Goal: Task Accomplishment & Management: Use online tool/utility

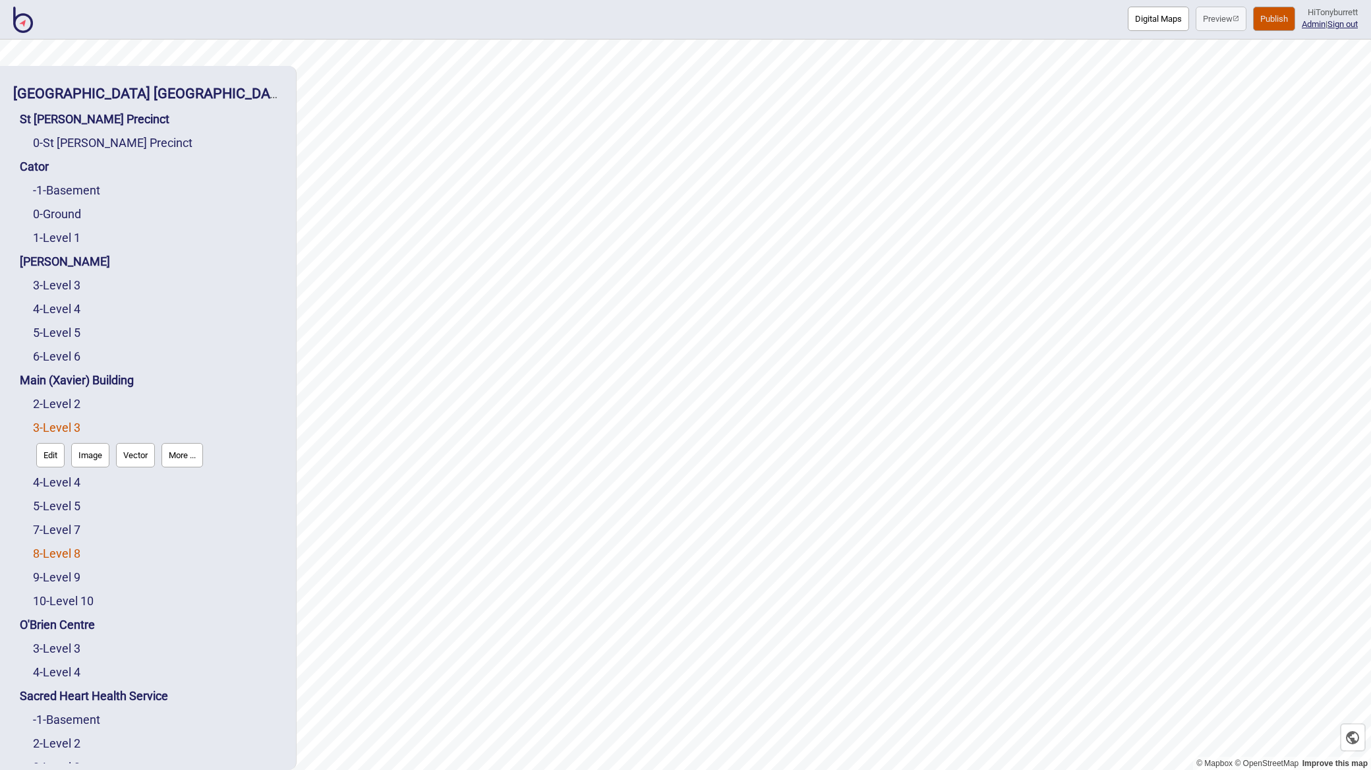
click at [63, 556] on link "8 - Level 8" at bounding box center [56, 553] width 47 height 14
click at [194, 550] on button "More ..." at bounding box center [182, 550] width 42 height 24
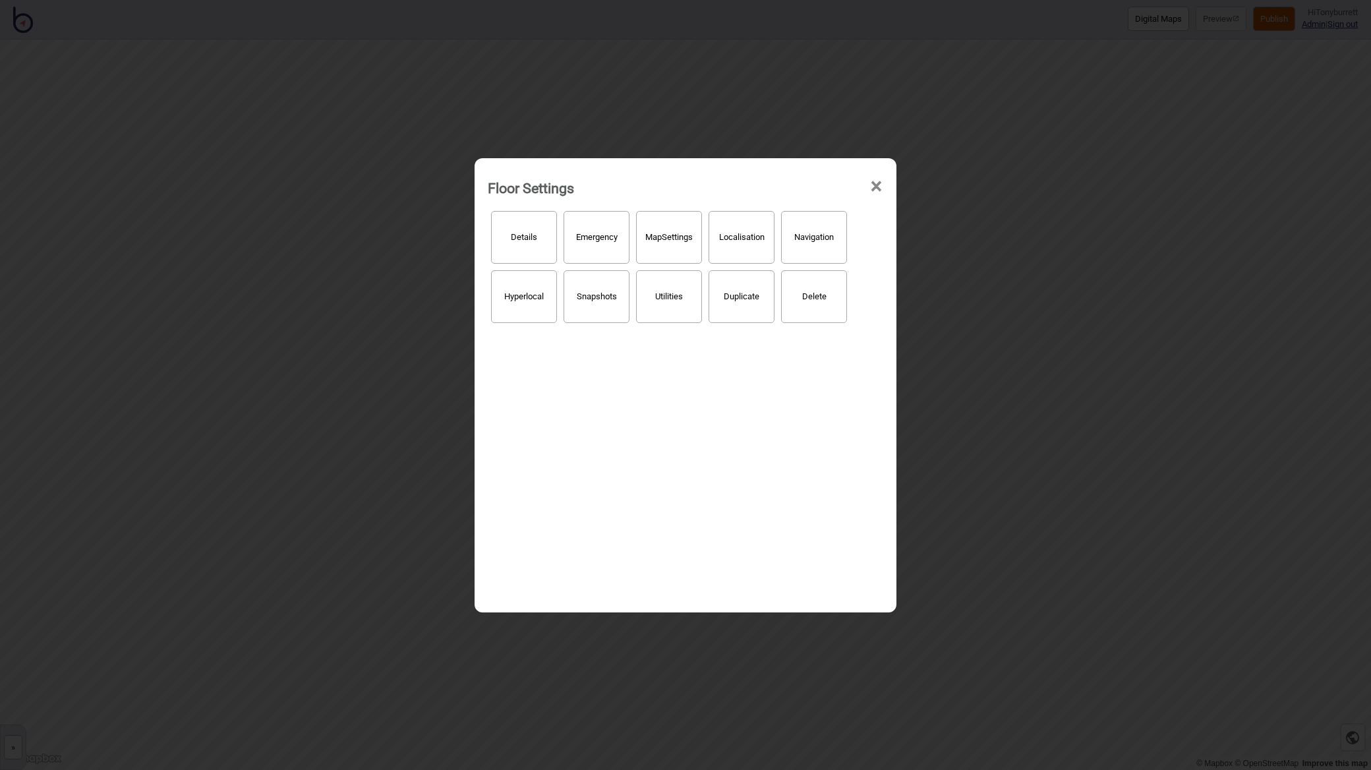
click at [506, 297] on button "Hyperlocal" at bounding box center [524, 296] width 66 height 53
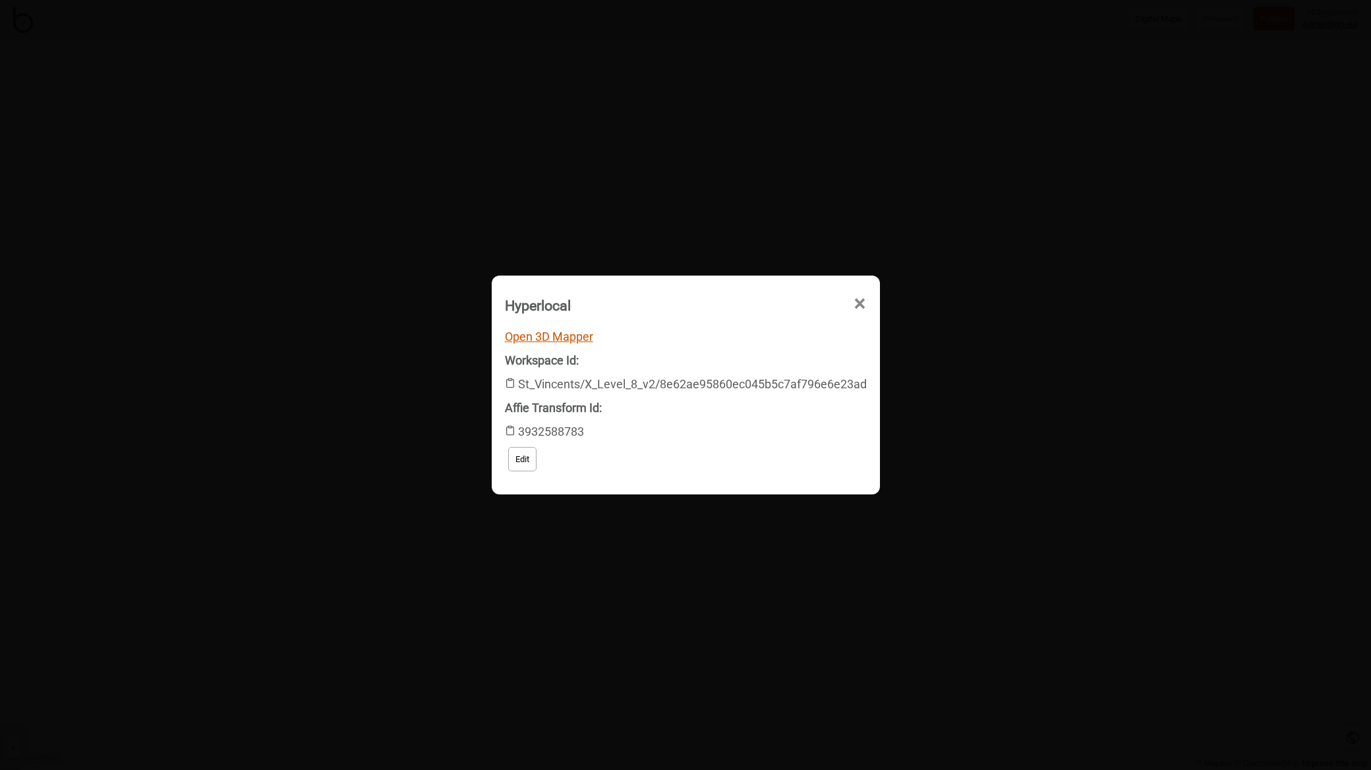
click at [552, 339] on link "Open 3D Mapper" at bounding box center [549, 337] width 88 height 14
click at [742, 357] on span "×" at bounding box center [735, 379] width 14 height 44
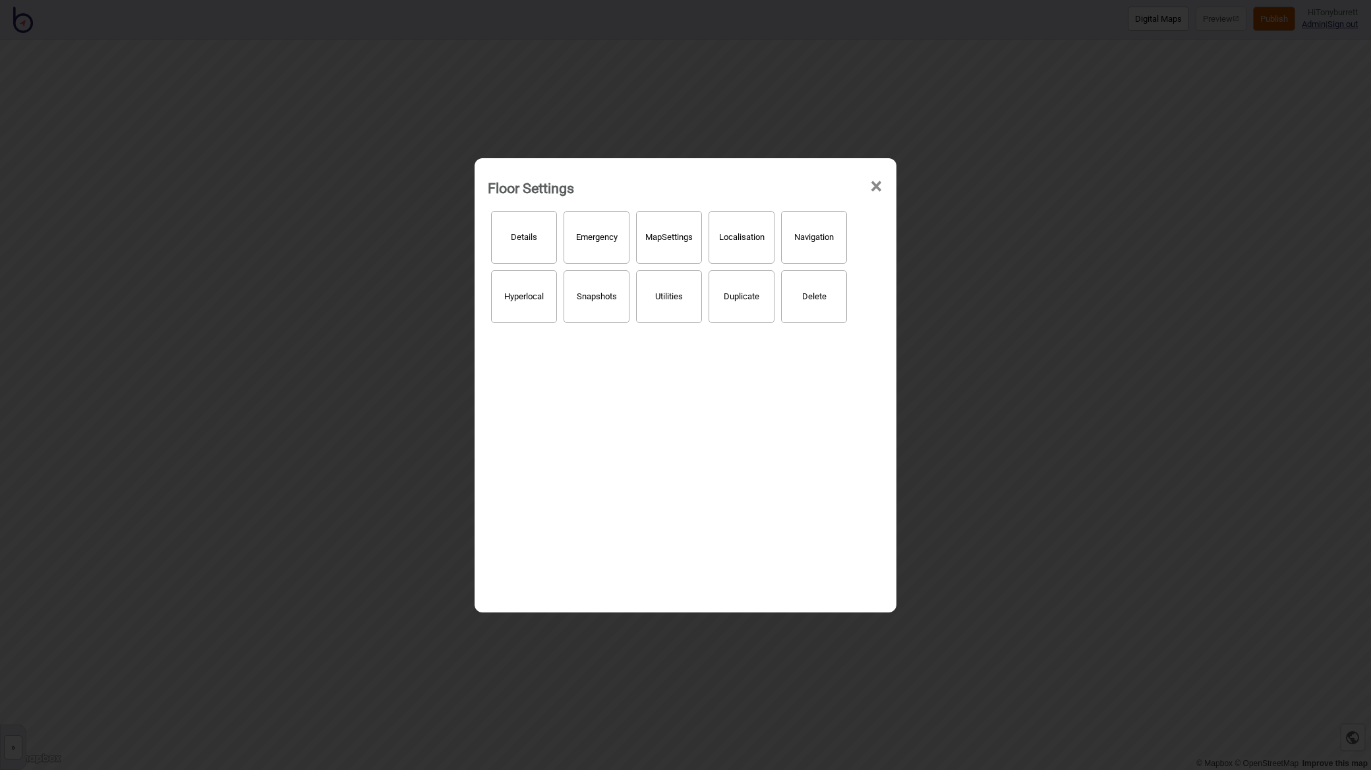
click at [873, 185] on span "×" at bounding box center [876, 187] width 14 height 44
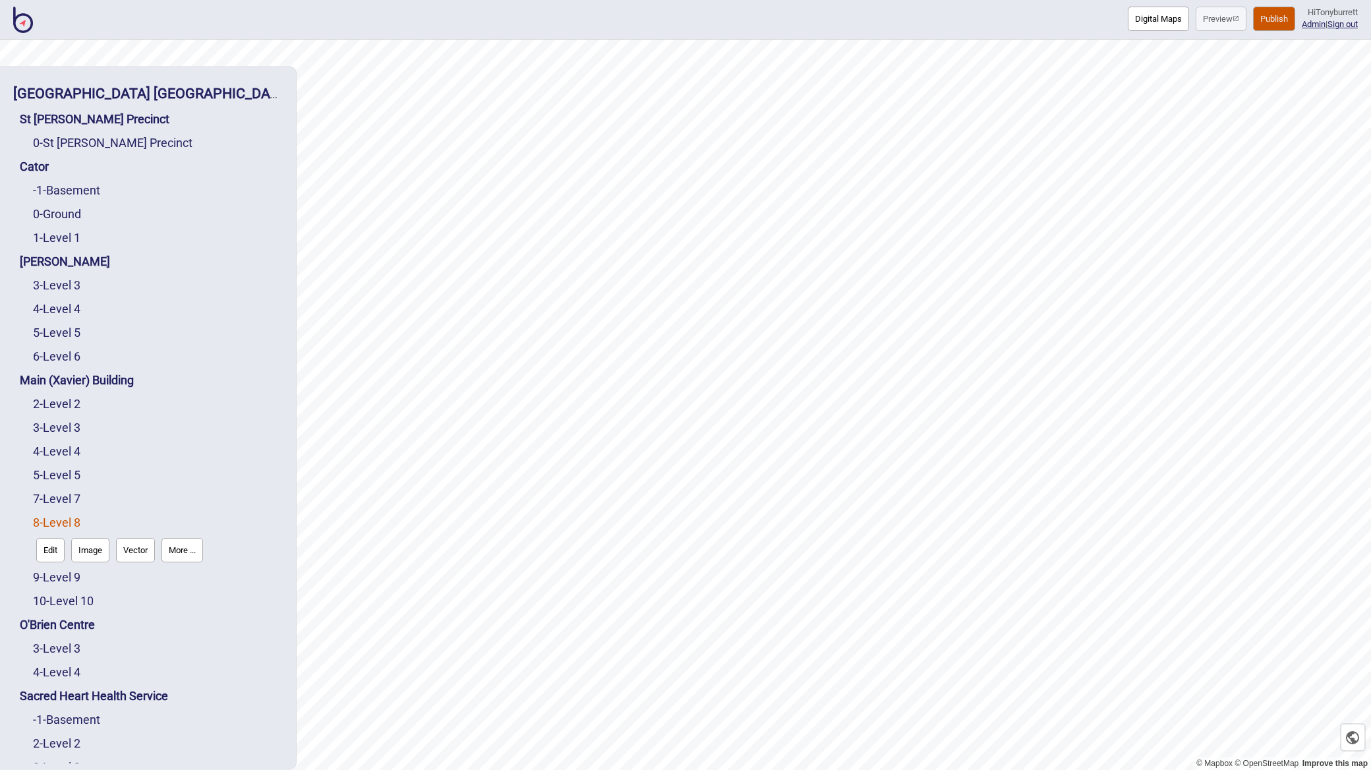
click at [169, 554] on button "More ..." at bounding box center [182, 550] width 42 height 24
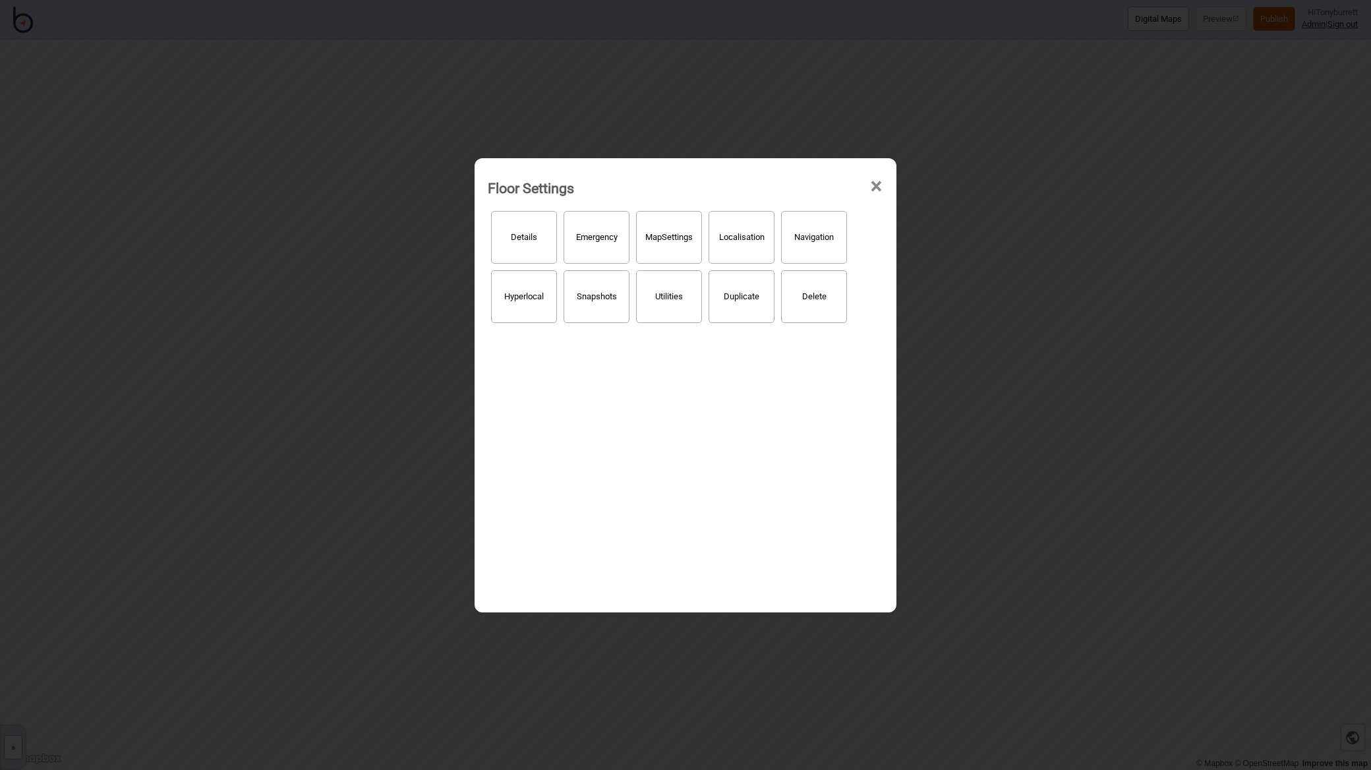
click at [529, 299] on button "Hyperlocal" at bounding box center [524, 296] width 66 height 53
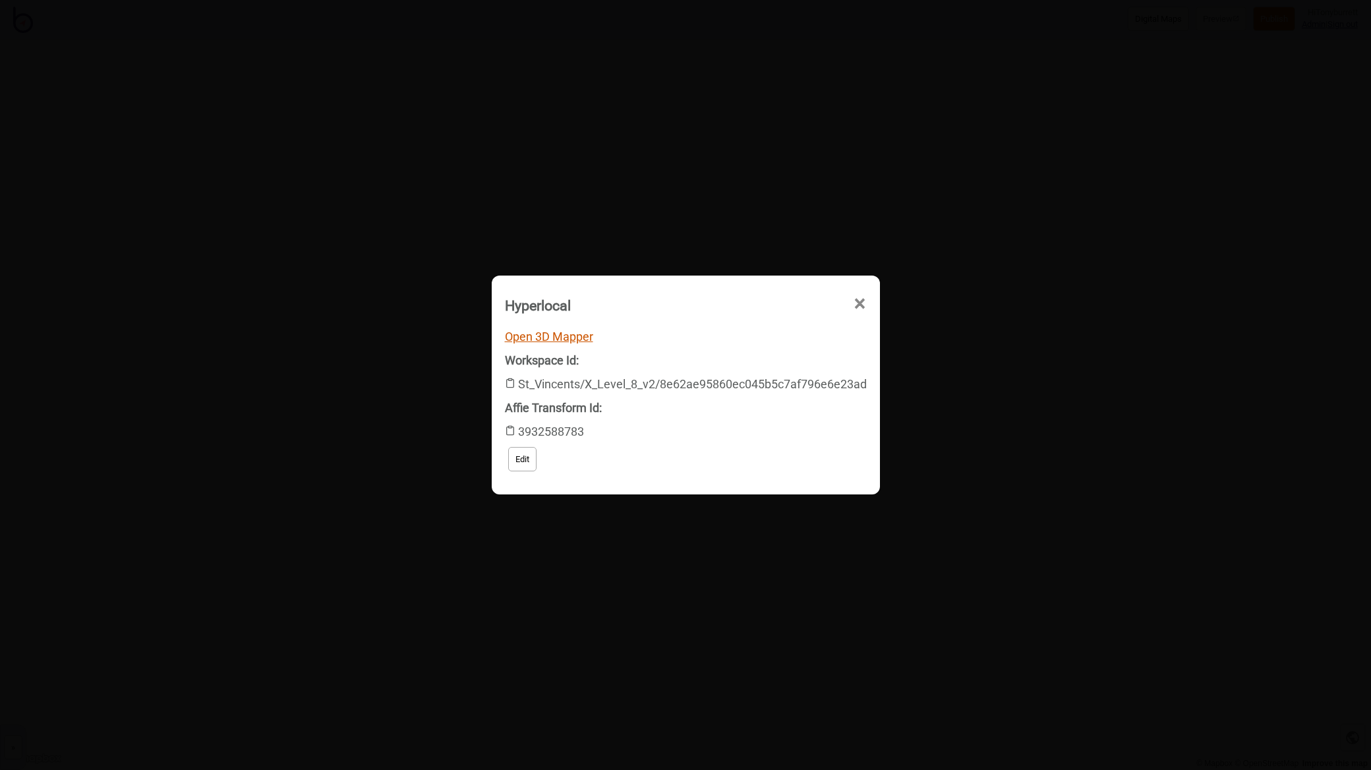
click at [629, 400] on div "Open 3D Mapper Workspace Id: St_Vincents/X_Level_8_v2/8e62ae95860ec045b5c7af796…" at bounding box center [685, 400] width 113 height 0
click at [533, 340] on link "Open 3D Mapper" at bounding box center [549, 337] width 88 height 14
click at [742, 357] on span "×" at bounding box center [735, 379] width 14 height 44
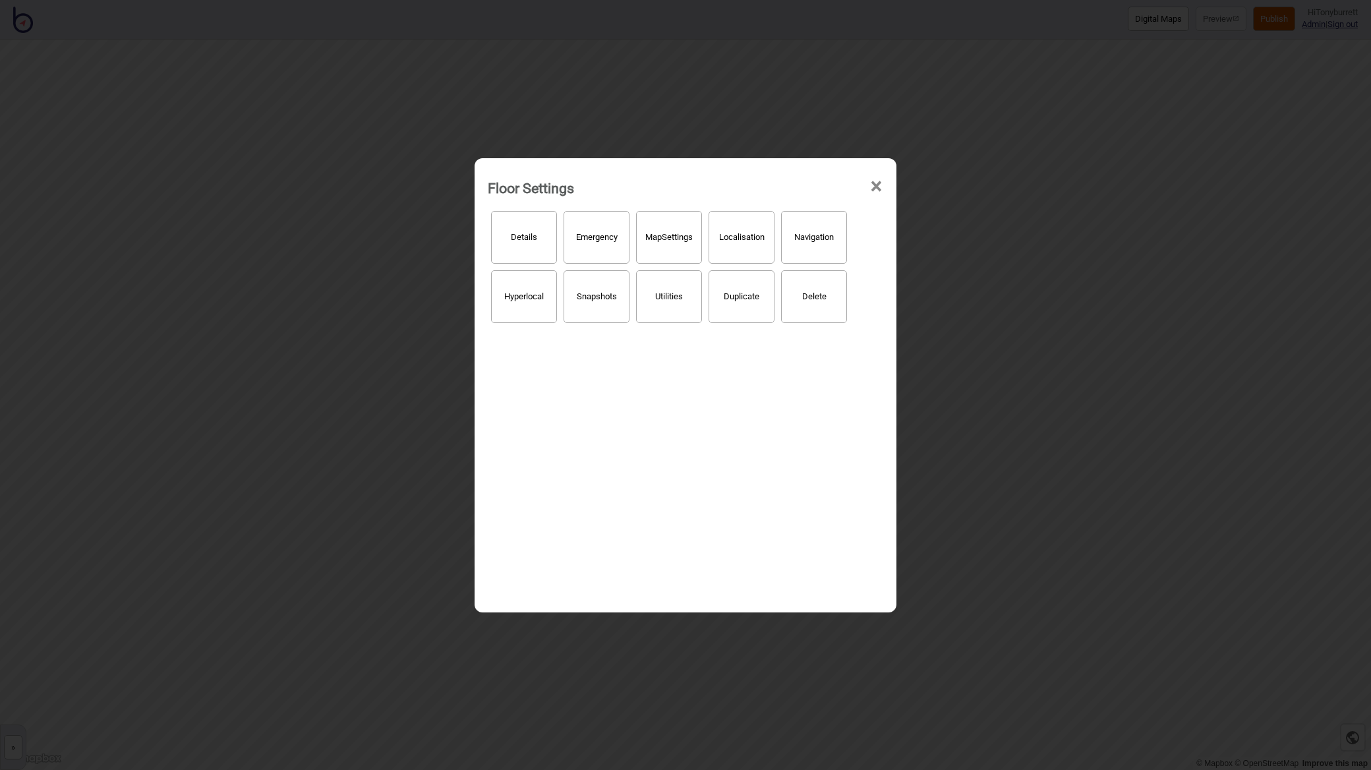
click at [879, 186] on span "×" at bounding box center [876, 187] width 14 height 44
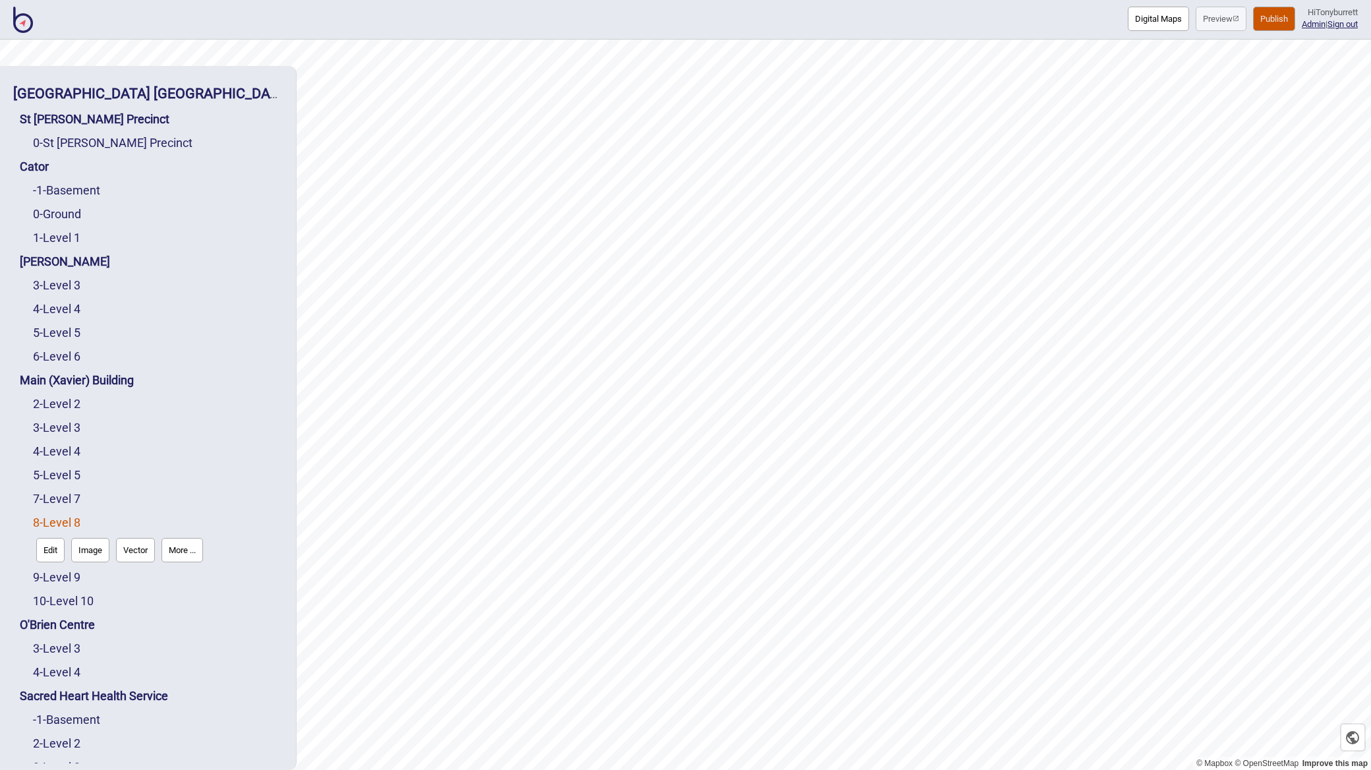
click at [195, 538] on button "More ..." at bounding box center [182, 550] width 42 height 24
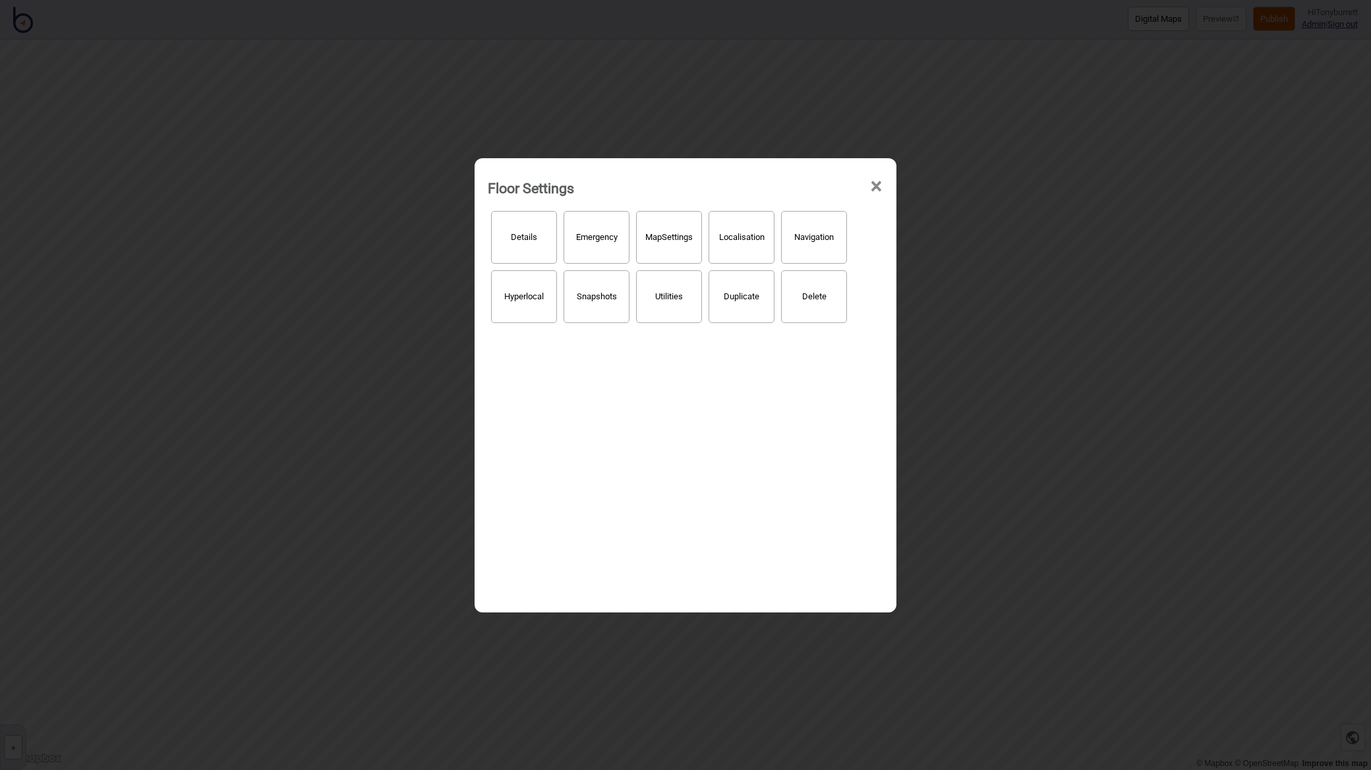
click at [537, 299] on button "Hyperlocal" at bounding box center [524, 296] width 66 height 53
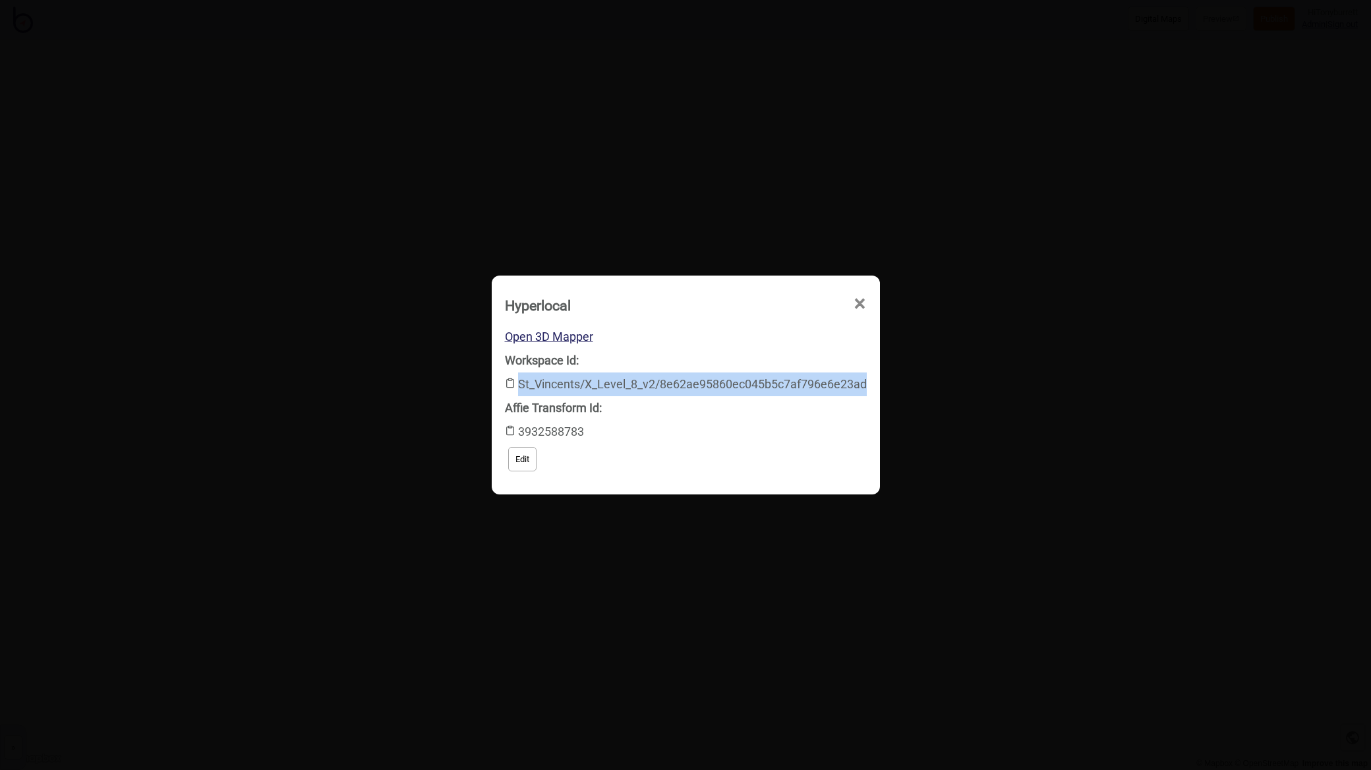
drag, startPoint x: 519, startPoint y: 384, endPoint x: 902, endPoint y: 380, distance: 383.6
click at [902, 380] on div "Hyperlocal × Open 3D Mapper Workspace Id: St_Vincents/X_Level_8_v2/8e62ae95860e…" at bounding box center [685, 385] width 1371 height 770
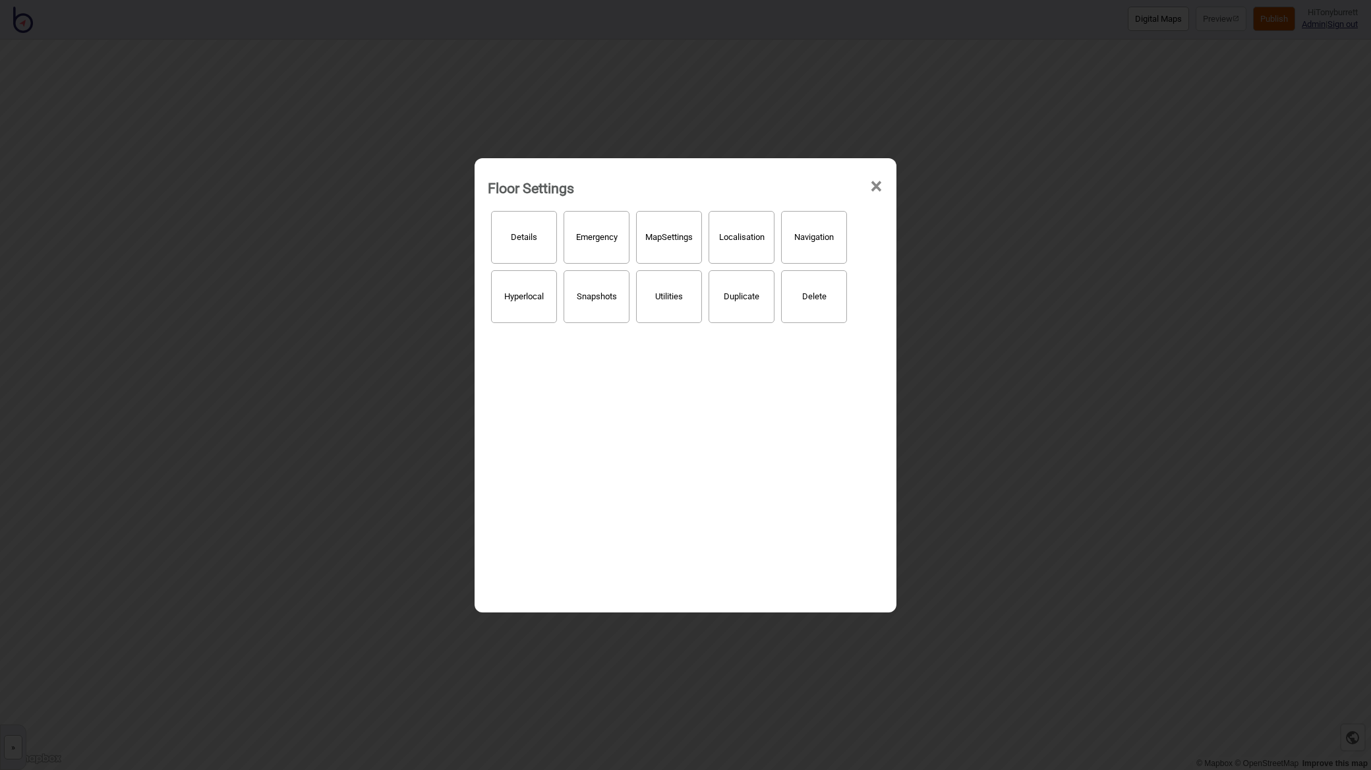
click at [497, 294] on button "Hyperlocal" at bounding box center [524, 296] width 66 height 53
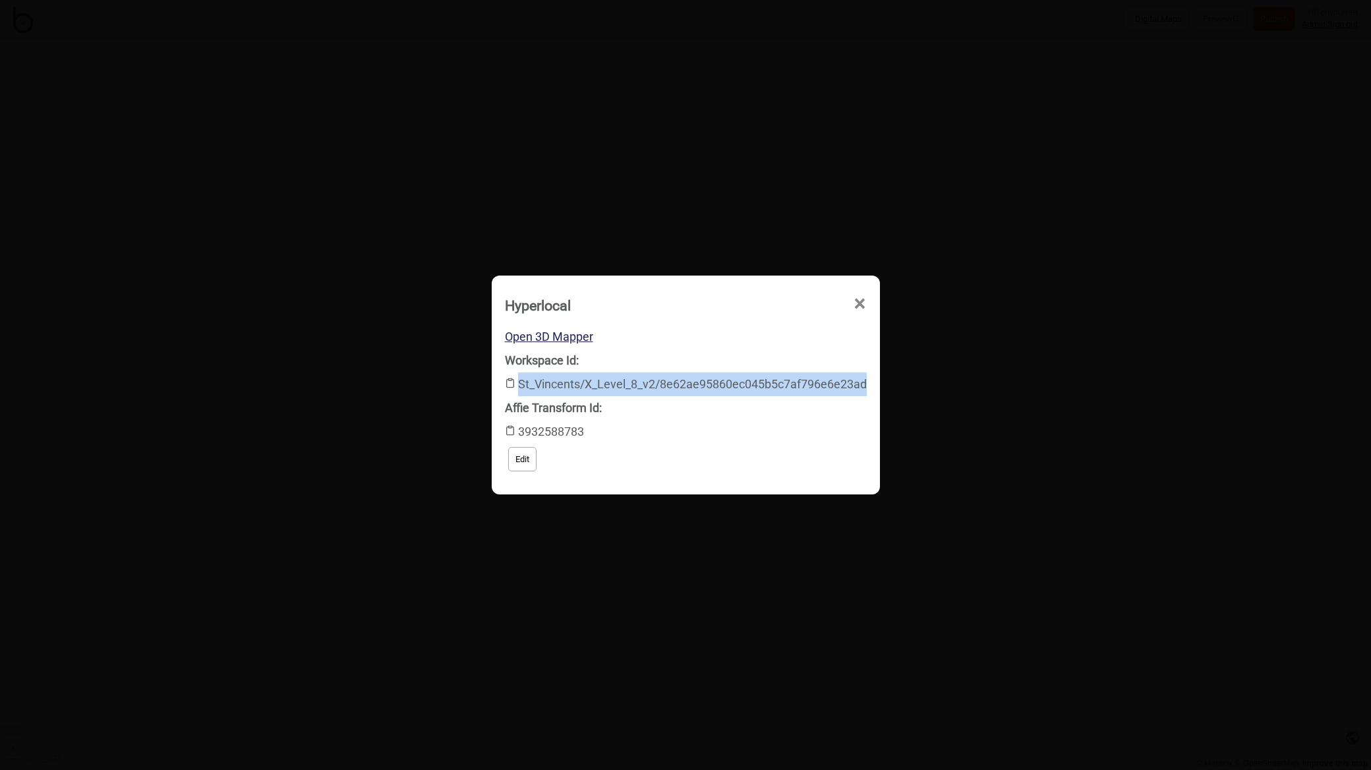
drag, startPoint x: 516, startPoint y: 383, endPoint x: 866, endPoint y: 380, distance: 350.0
click at [866, 380] on div "Workspace Id: St_Vincents/X_Level_8_v2/8e62ae95860ec045b5c7af796e6e23ad" at bounding box center [686, 372] width 362 height 47
copy div "St_Vincents/X_Level_8_v2/8e62ae95860ec045b5c7af796e6e23ad"
click at [742, 357] on span "×" at bounding box center [735, 379] width 14 height 44
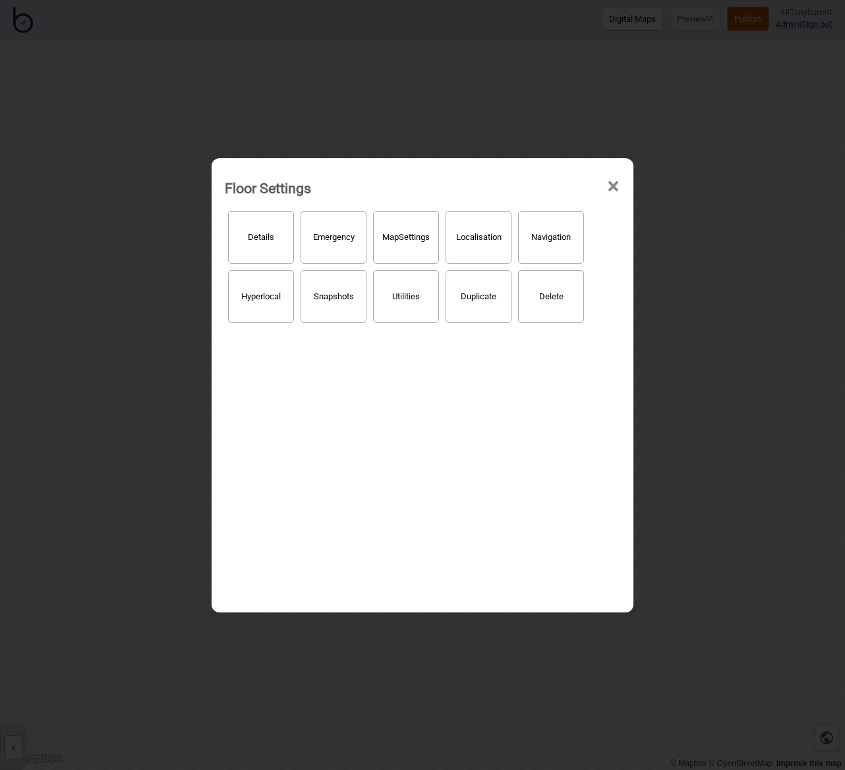
click at [614, 183] on span "×" at bounding box center [613, 187] width 14 height 44
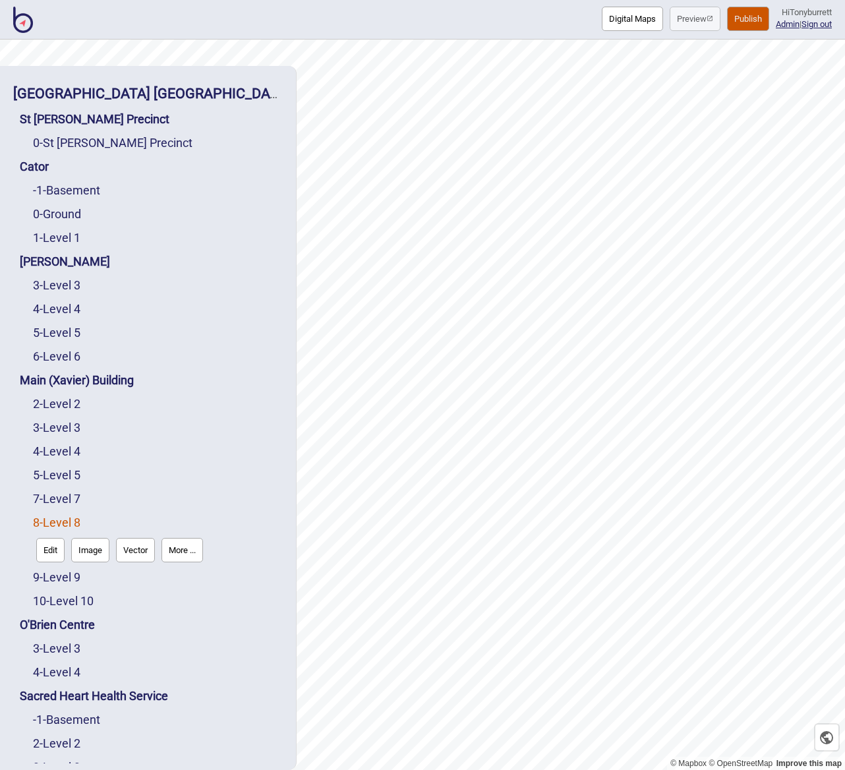
click at [46, 554] on button "Edit" at bounding box center [50, 550] width 28 height 24
